Goal: Entertainment & Leisure: Consume media (video, audio)

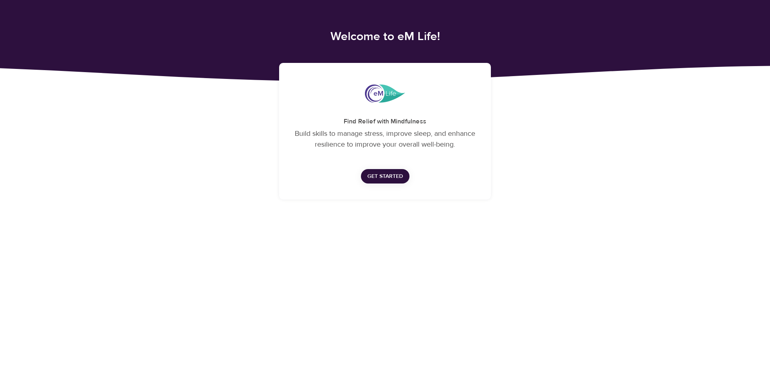
click at [381, 176] on span "Get Started" at bounding box center [385, 177] width 36 height 10
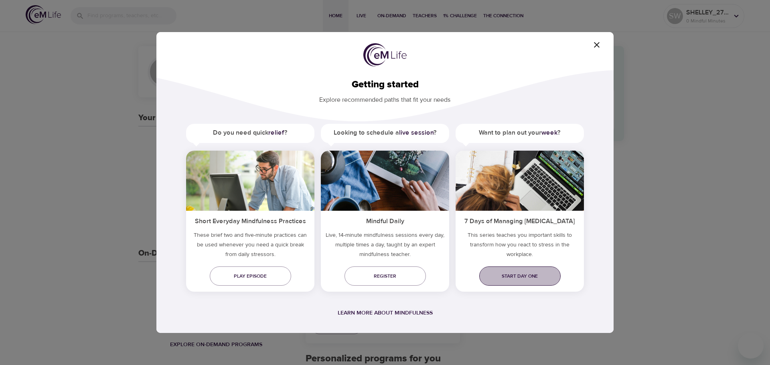
click at [521, 278] on span "Start day one" at bounding box center [520, 276] width 69 height 8
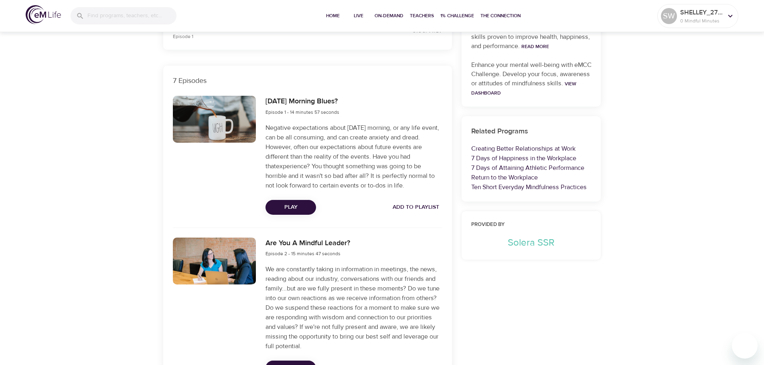
scroll to position [241, 0]
click at [290, 205] on span "Play" at bounding box center [291, 207] width 38 height 10
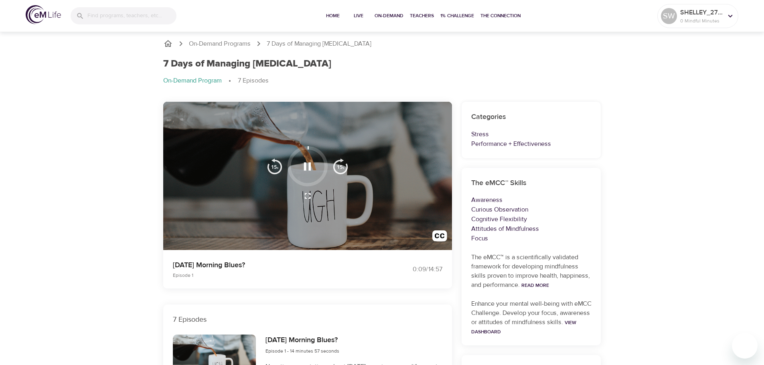
scroll to position [0, 0]
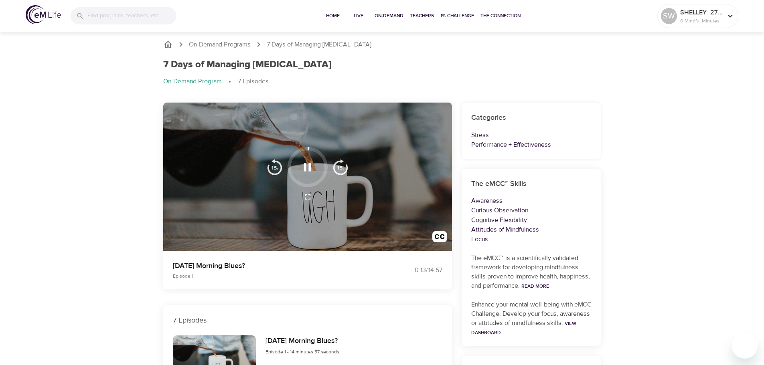
click at [308, 168] on icon "button" at bounding box center [307, 167] width 14 height 14
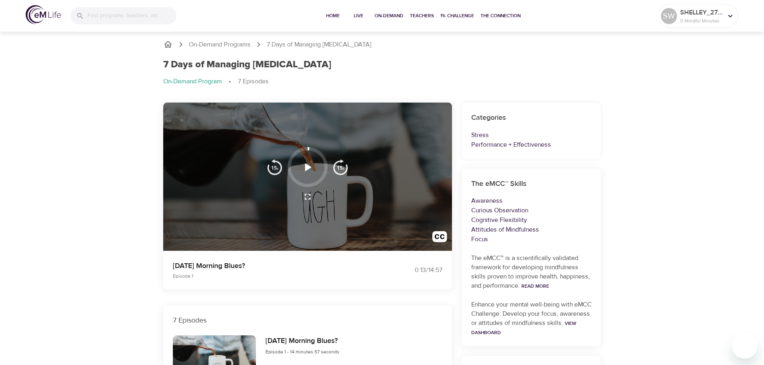
click at [308, 168] on icon "button" at bounding box center [308, 167] width 6 height 8
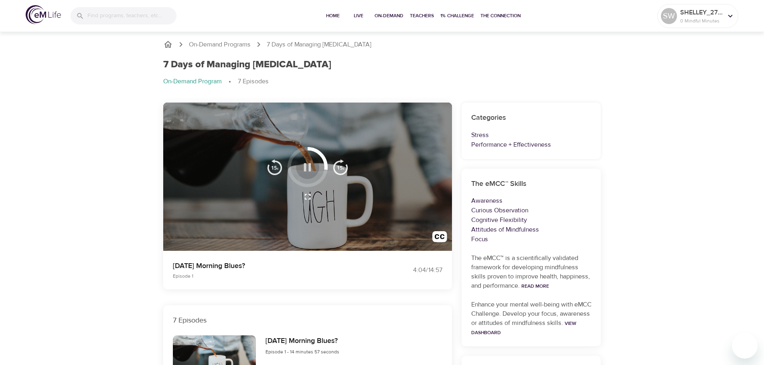
click at [310, 168] on icon "button" at bounding box center [307, 167] width 7 height 8
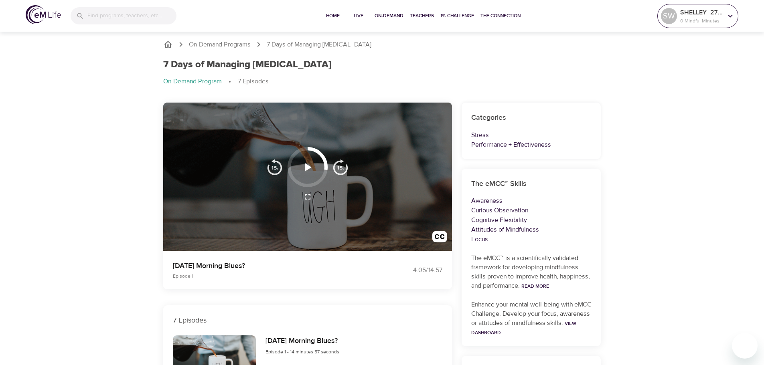
click at [727, 15] on icon at bounding box center [730, 16] width 9 height 9
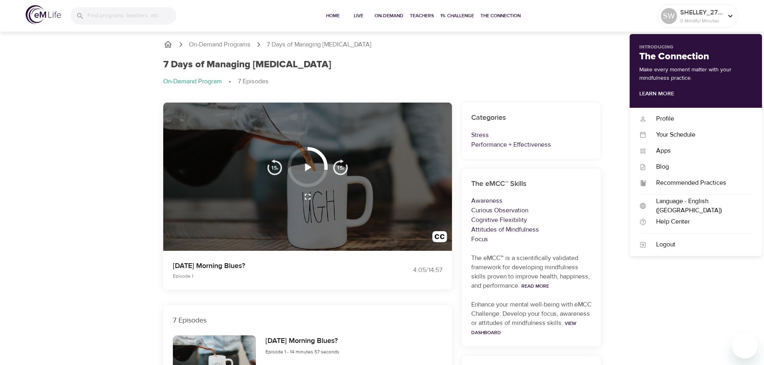
click at [38, 14] on img at bounding box center [43, 14] width 35 height 19
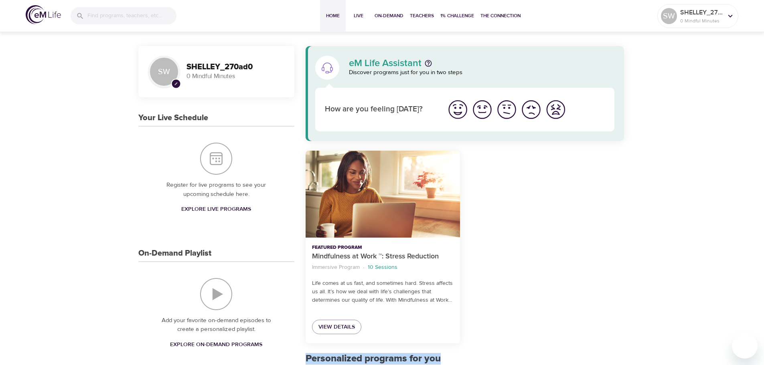
drag, startPoint x: 691, startPoint y: 1, endPoint x: 631, endPoint y: 227, distance: 234.0
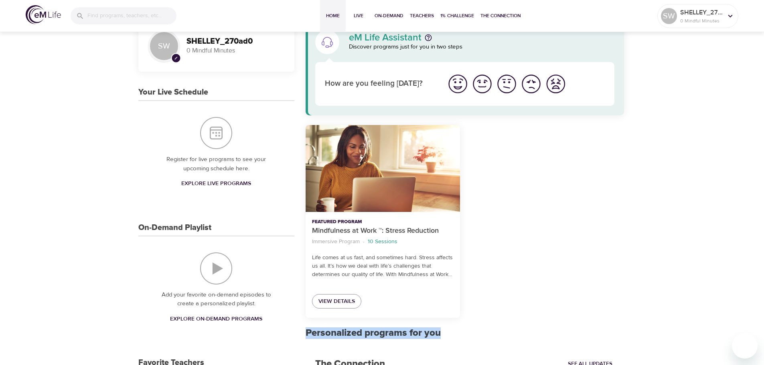
scroll to position [40, 0]
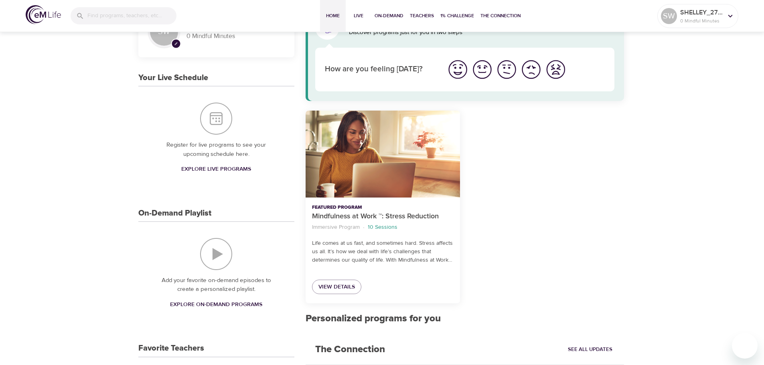
click at [85, 199] on div "SW pencil SHELLEY_270ad0 0 Mindful Minutes Your Live Schedule Register for live…" at bounding box center [382, 347] width 764 height 714
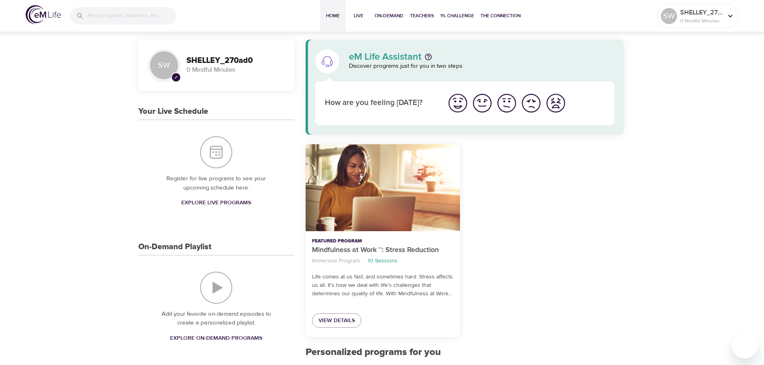
scroll to position [0, 0]
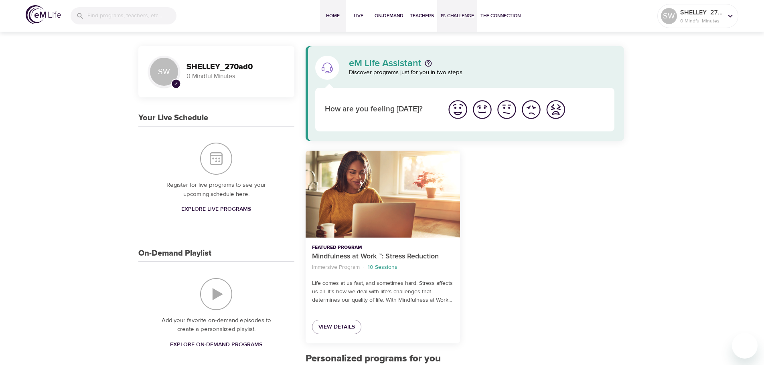
click at [446, 16] on span "1% Challenge" at bounding box center [457, 16] width 34 height 8
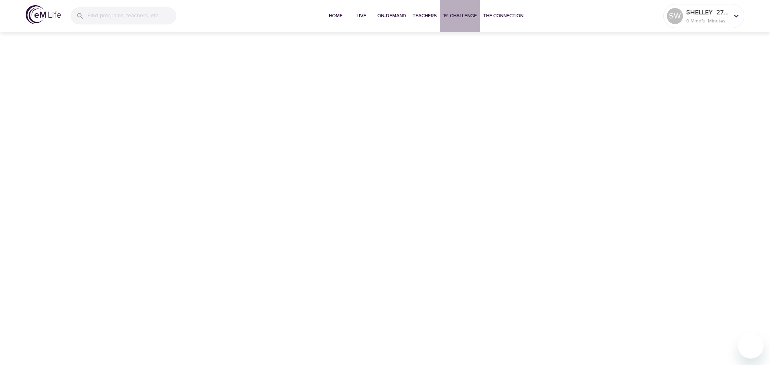
click at [465, 17] on span "1% Challenge" at bounding box center [460, 16] width 34 height 8
click at [513, 17] on span "The Connection" at bounding box center [503, 16] width 40 height 8
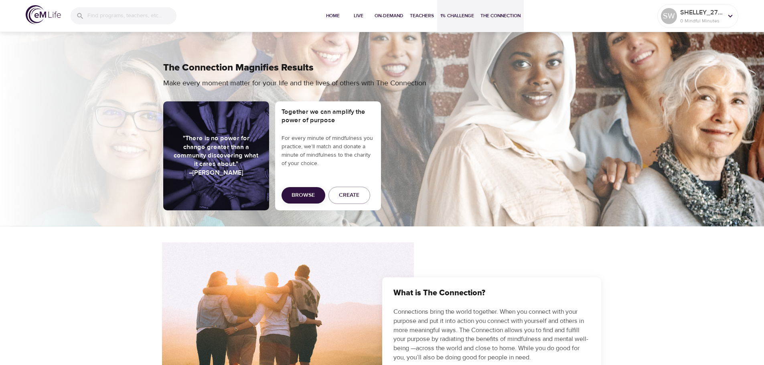
click at [452, 16] on span "1% Challenge" at bounding box center [457, 16] width 34 height 8
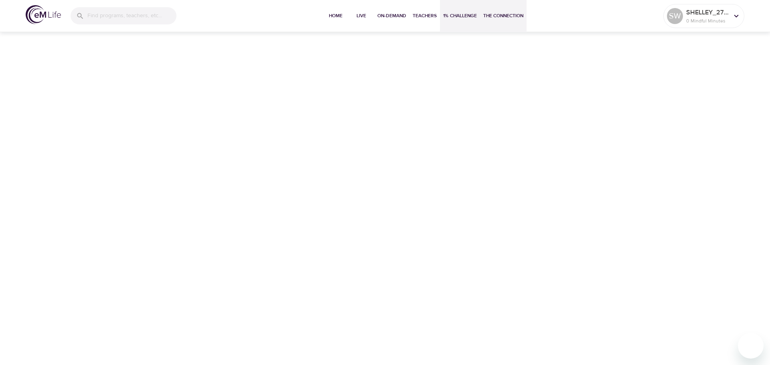
click at [498, 15] on span "The Connection" at bounding box center [503, 16] width 40 height 8
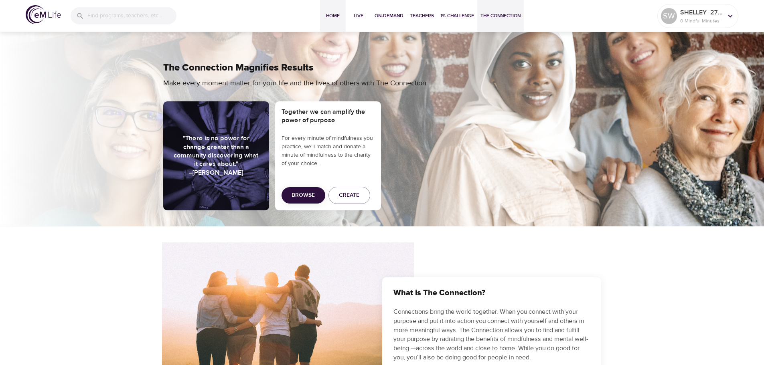
click at [331, 14] on span "Home" at bounding box center [332, 16] width 19 height 8
